Goal: Task Accomplishment & Management: Manage account settings

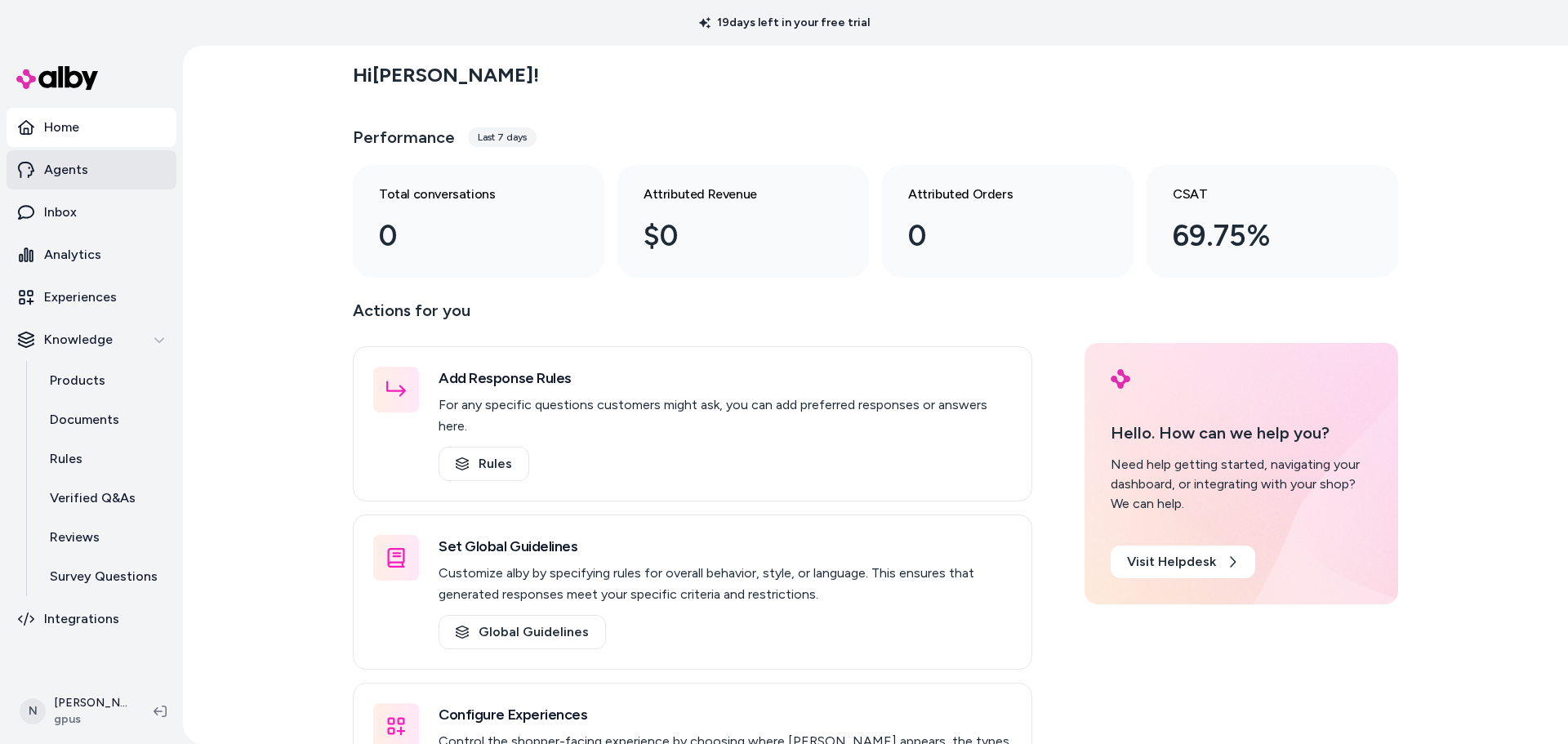
click at [66, 164] on p "Agents" at bounding box center [66, 170] width 44 height 20
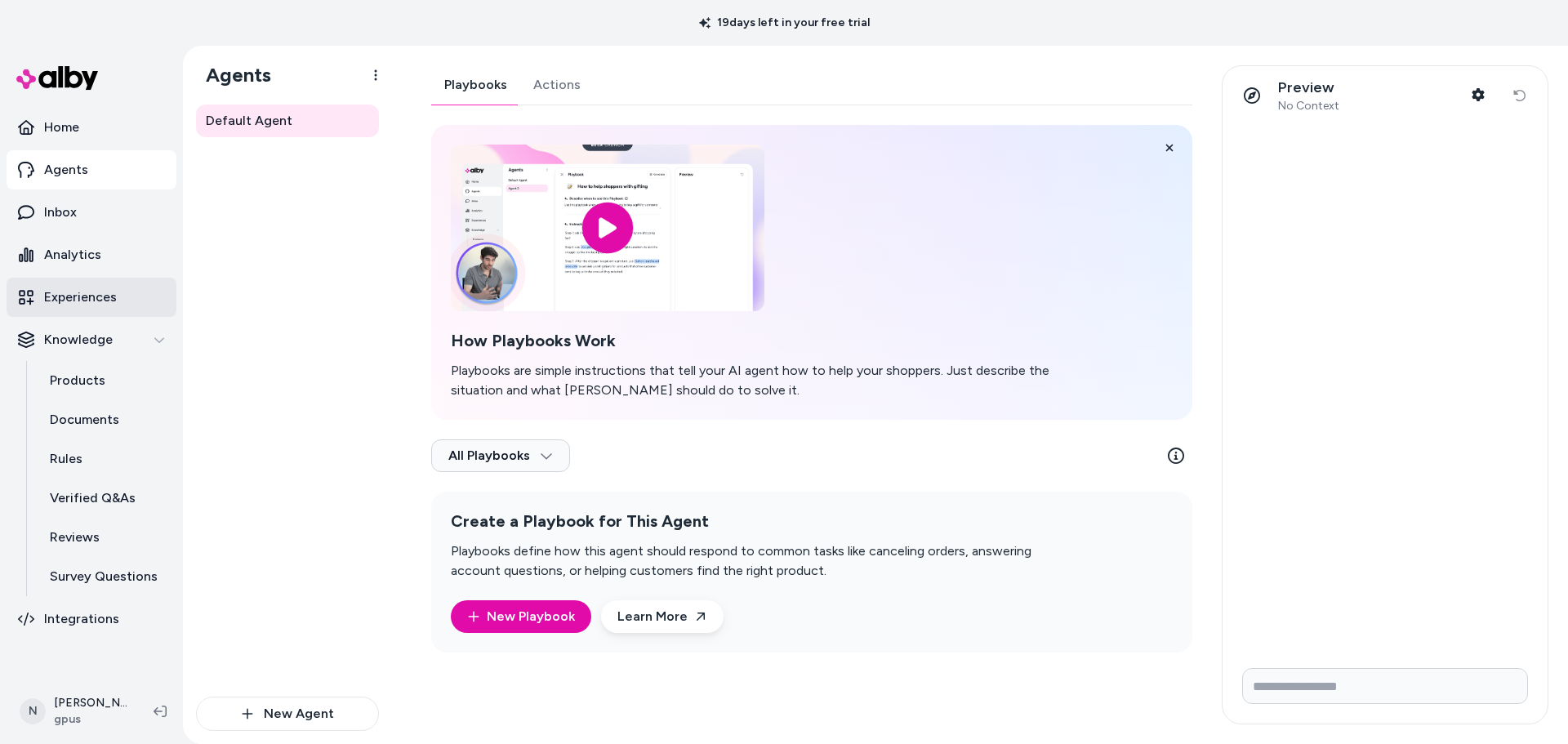
click at [75, 289] on p "Experiences" at bounding box center [81, 297] width 73 height 20
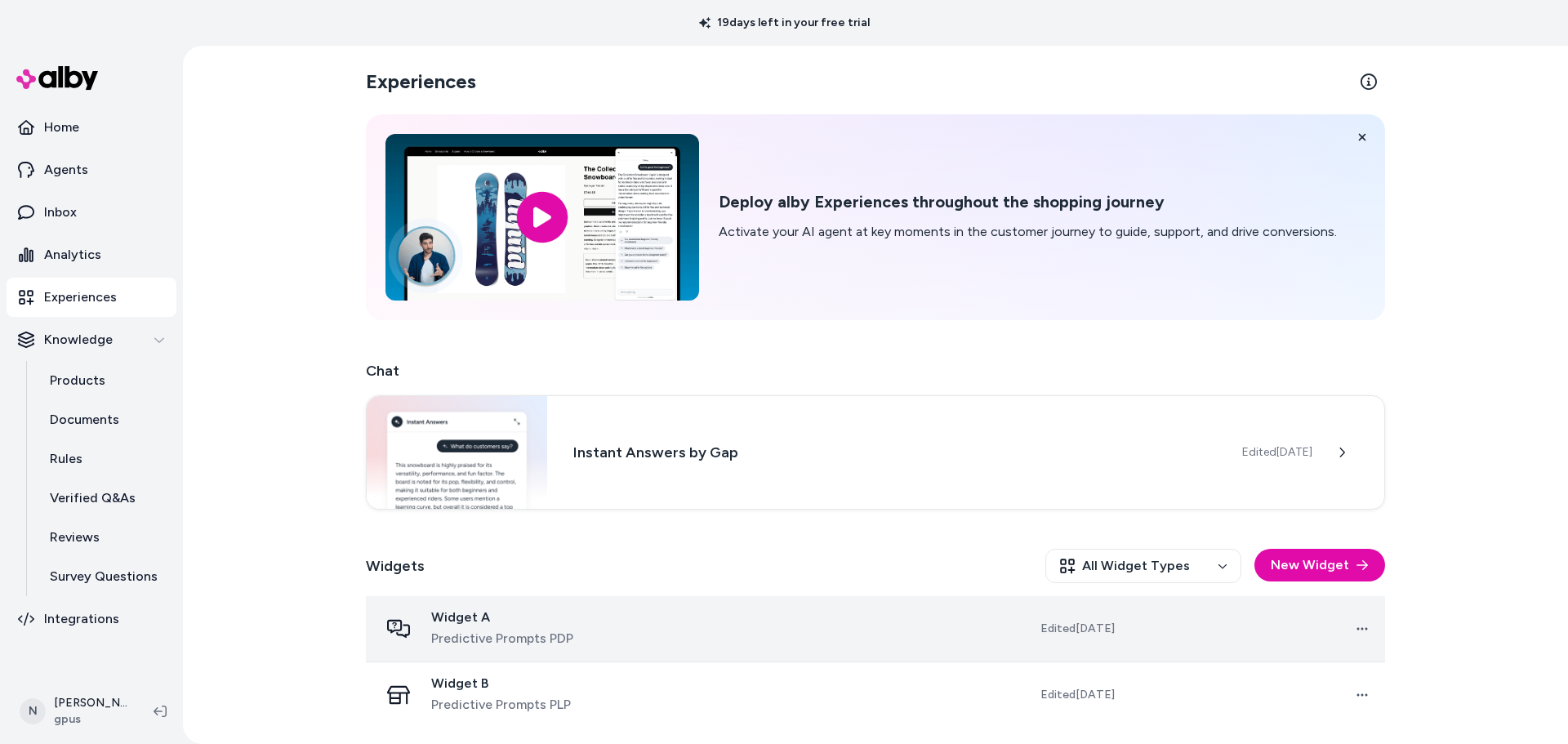
click at [561, 623] on span "Widget A" at bounding box center [502, 617] width 142 height 16
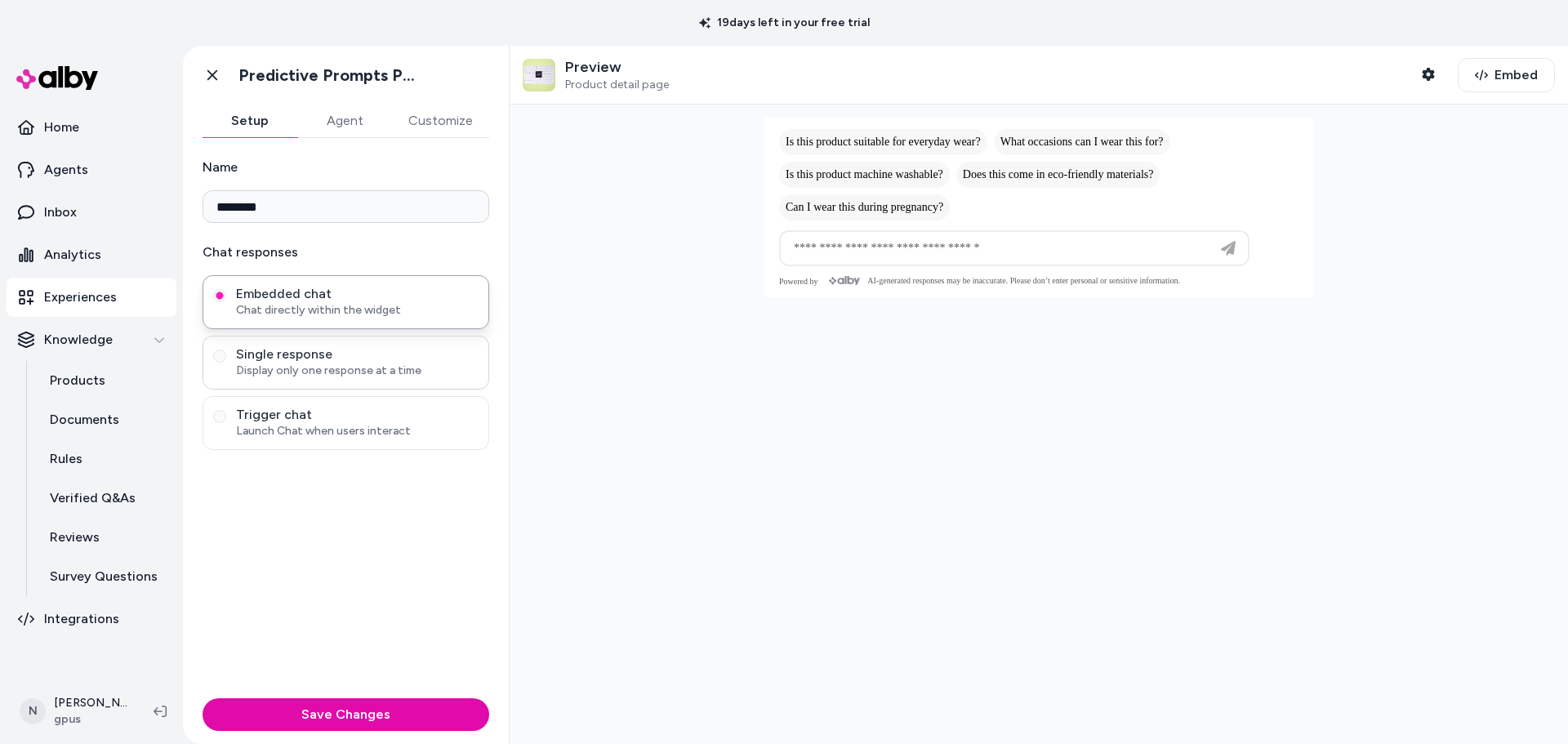
click at [341, 343] on div "Single response Display only one response at a time" at bounding box center [346, 362] width 287 height 54
click at [338, 414] on span "Trigger chat" at bounding box center [357, 414] width 243 height 16
click at [226, 414] on button "Trigger chat Launch Chat when users interact" at bounding box center [219, 416] width 13 height 13
